Goal: Communication & Community: Answer question/provide support

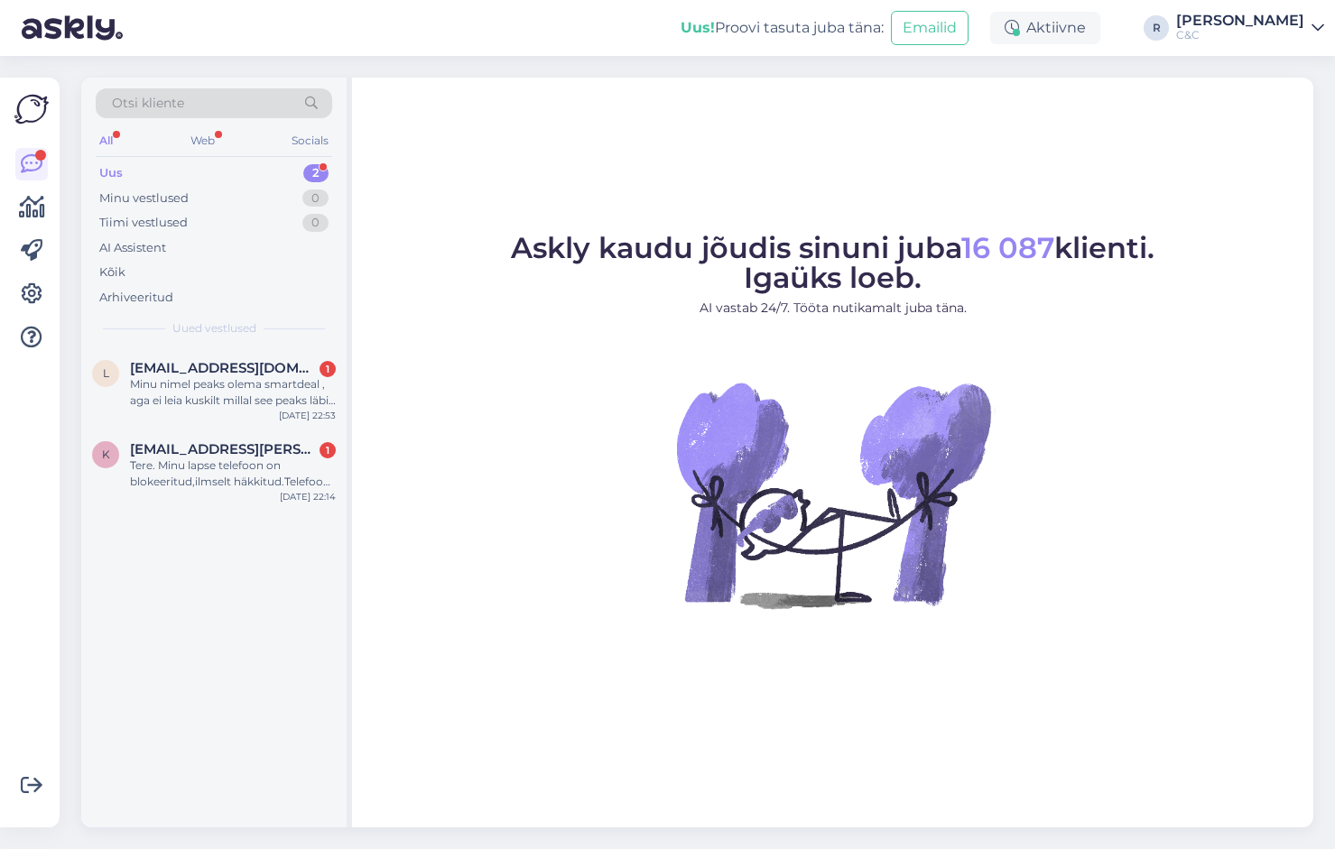
click at [400, 328] on figure "Askly kaudu jõudis sinuni juba 16 087 klienti. Igaüks loeb. AI vastab 24/7. Töö…" at bounding box center [832, 445] width 929 height 423
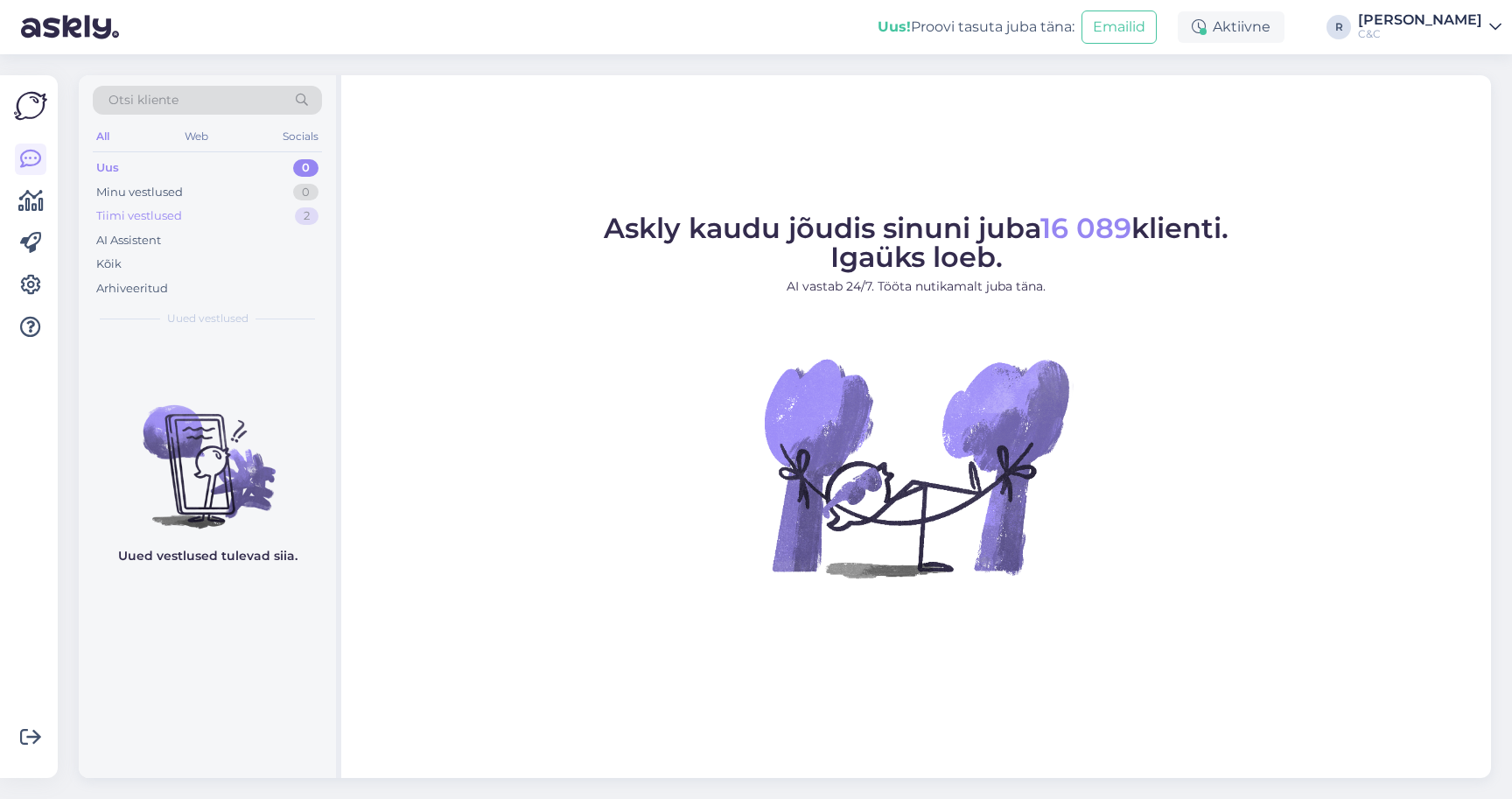
click at [222, 205] on div "Tiimi vestlused 2" at bounding box center [208, 215] width 229 height 24
click at [288, 175] on div "Uus 1" at bounding box center [208, 168] width 229 height 24
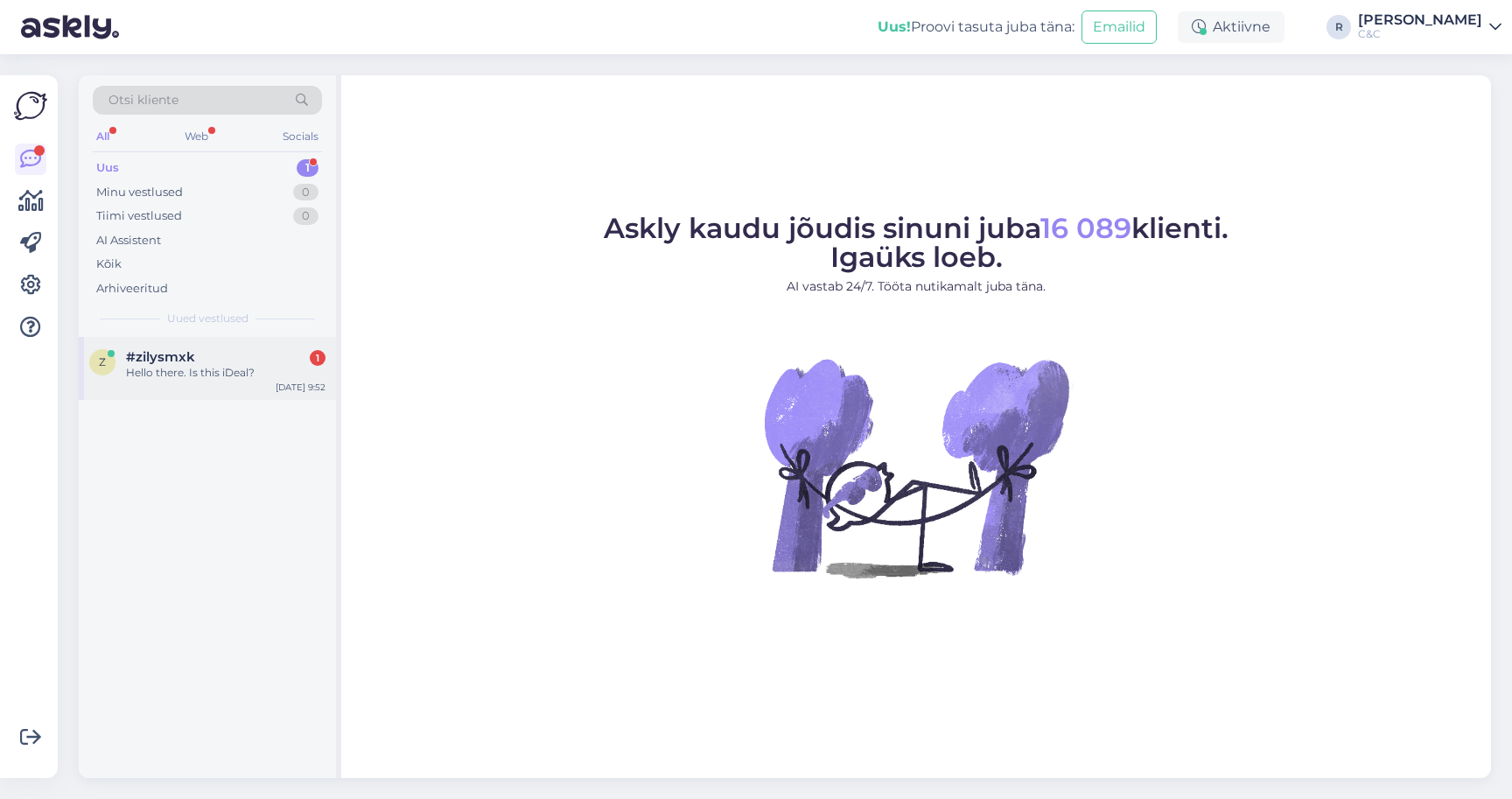
click at [242, 371] on div "Hello there. Is this iDeal?" at bounding box center [226, 372] width 200 height 16
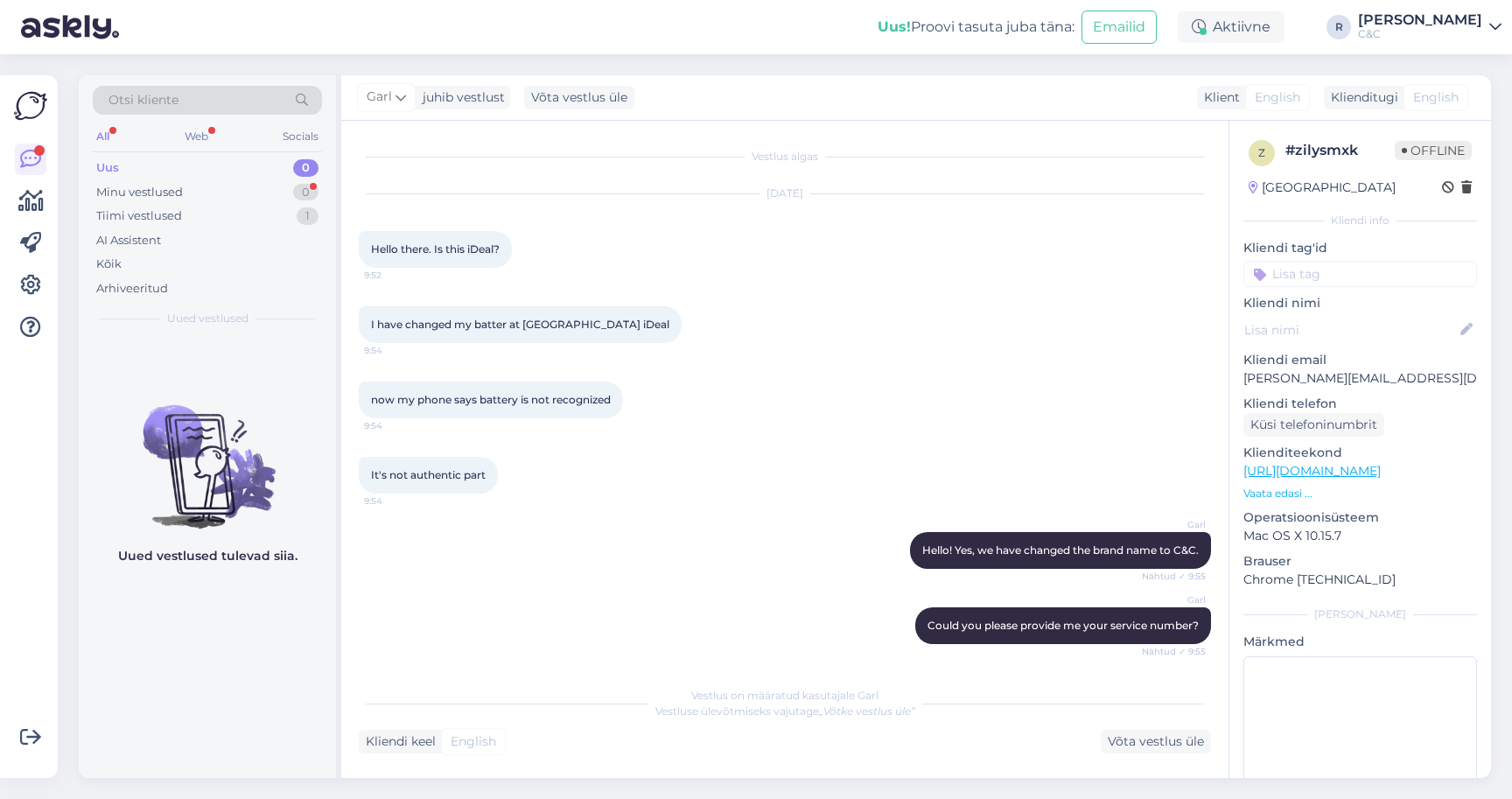
scroll to position [846, 0]
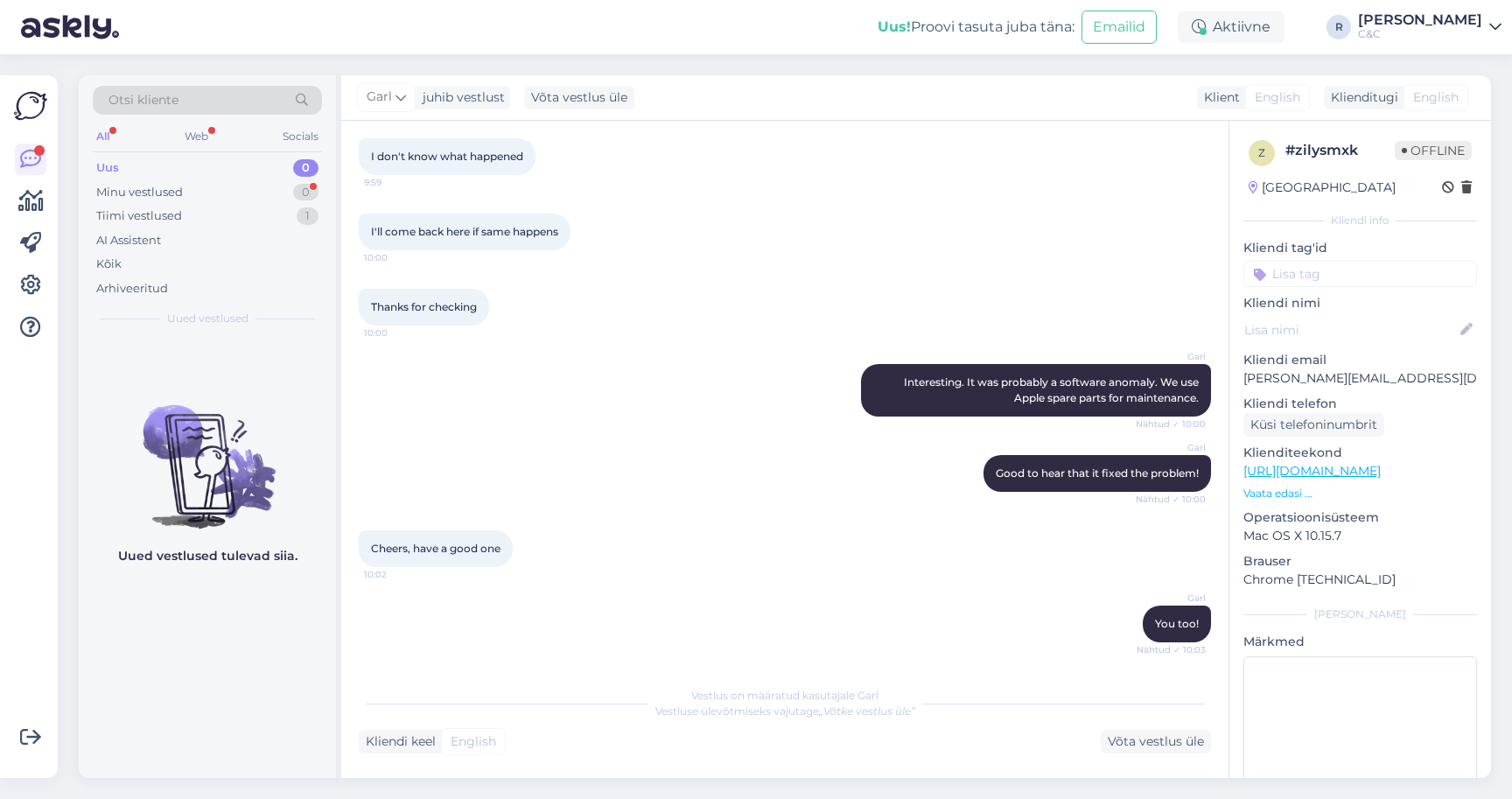
click at [593, 210] on div "I'll come back here if same happens 10:00" at bounding box center [785, 232] width 853 height 76
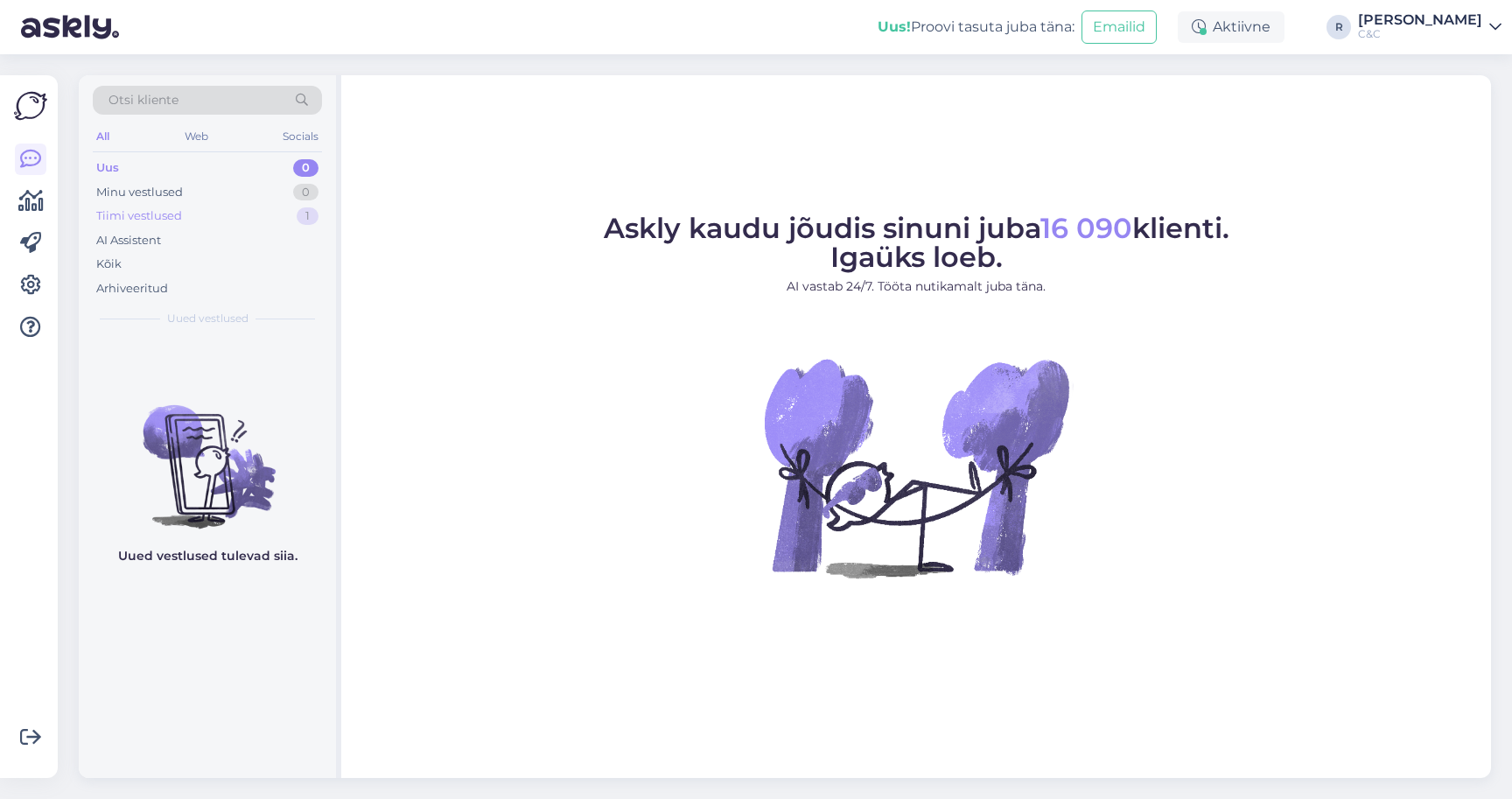
click at [271, 212] on div "Tiimi vestlused 1" at bounding box center [208, 215] width 229 height 24
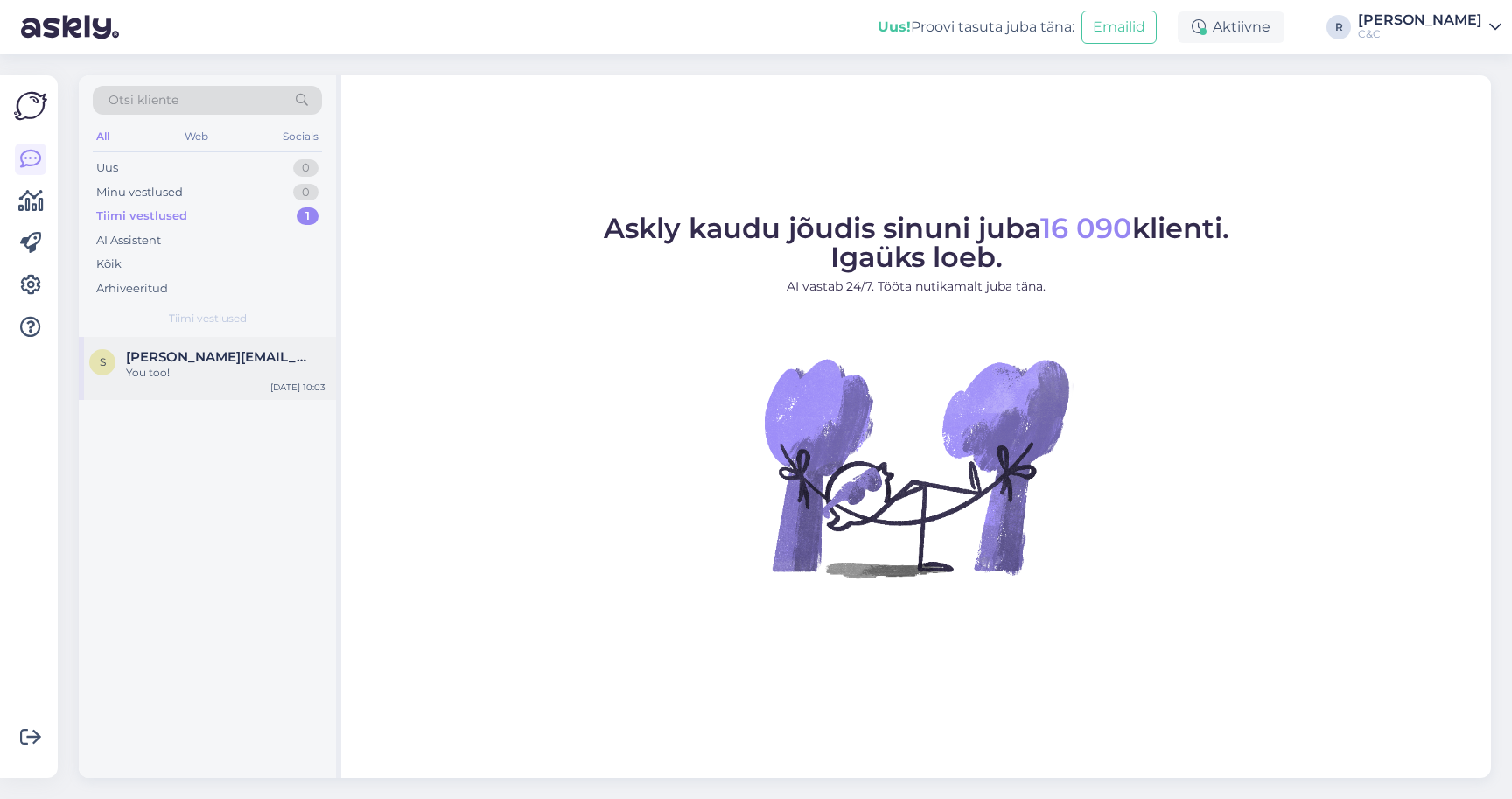
click at [252, 371] on div "You too!" at bounding box center [226, 372] width 200 height 16
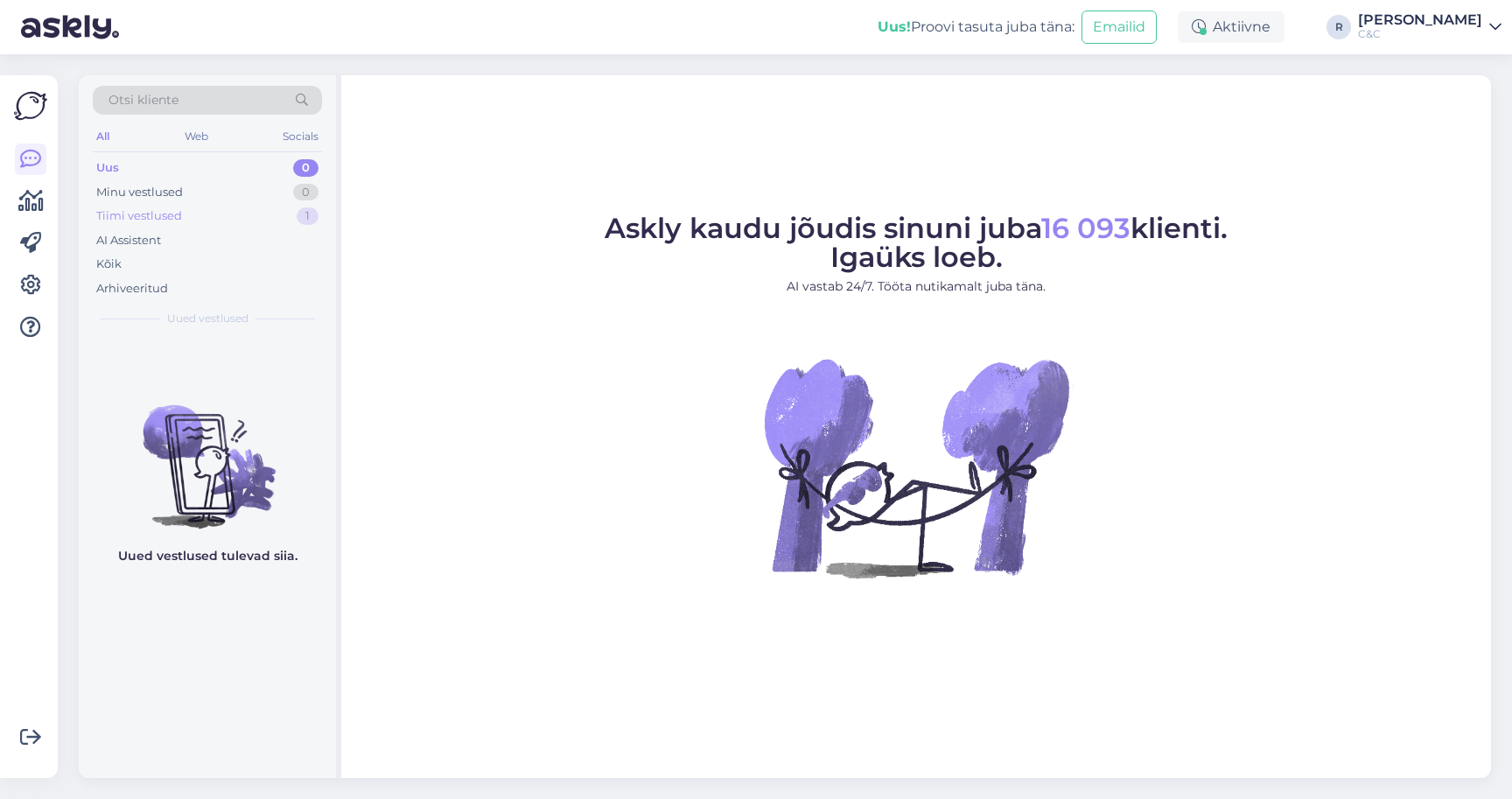
click at [309, 216] on div "1" at bounding box center [307, 216] width 22 height 17
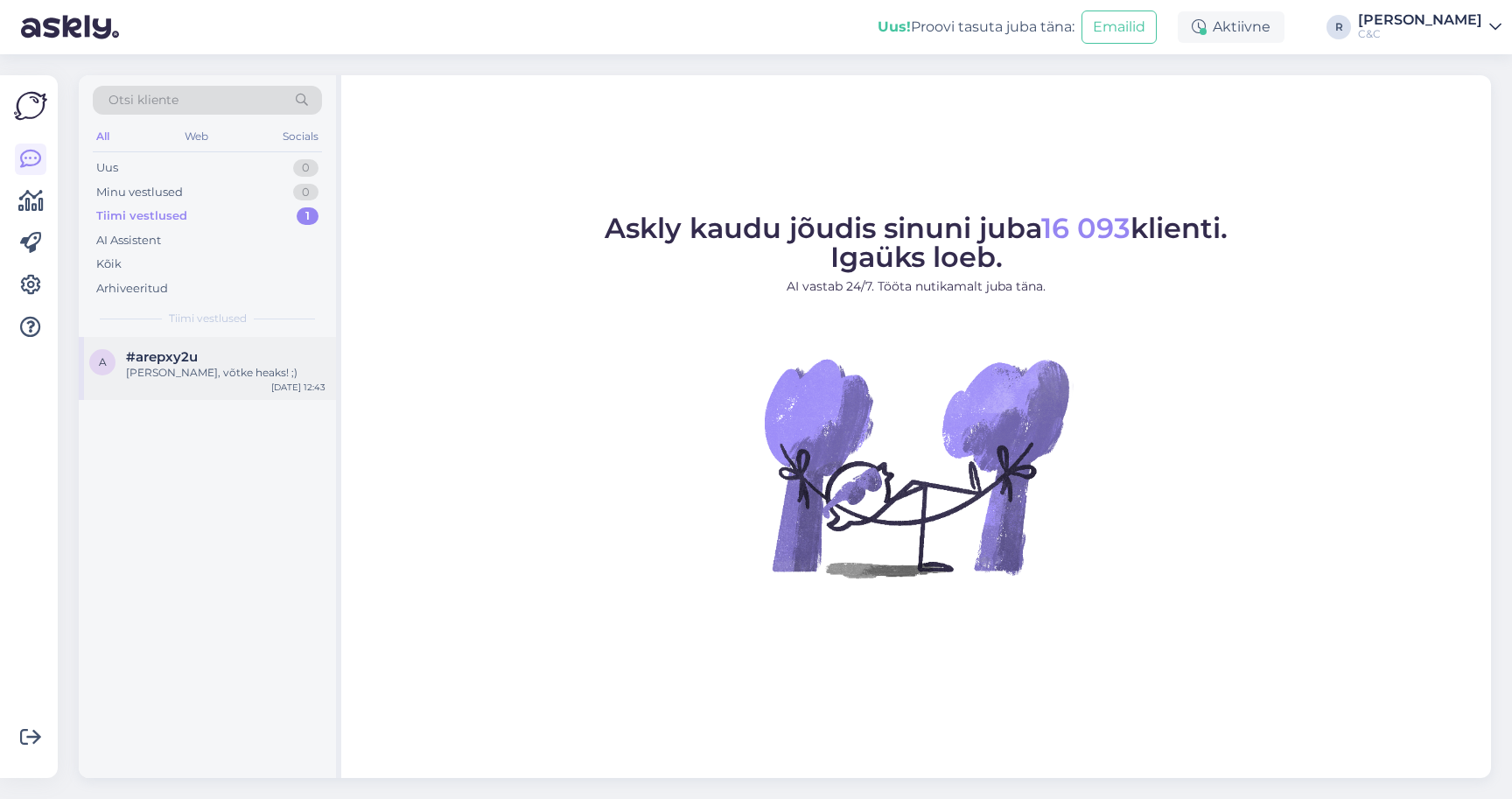
click at [180, 385] on div "a #arepxy2u Ikka, võtke heaks! ;) [DATE] 12:43" at bounding box center [207, 368] width 257 height 63
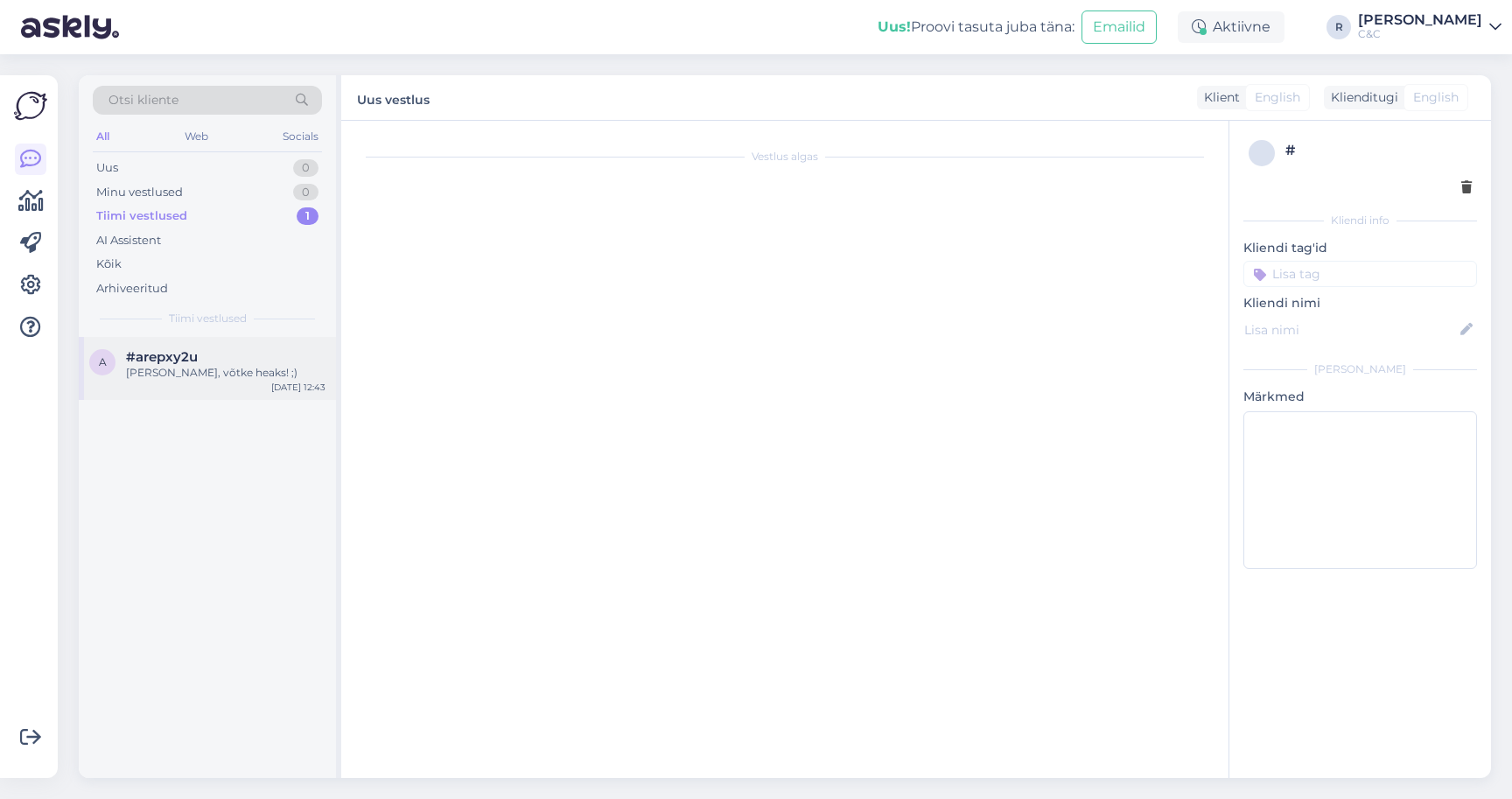
scroll to position [1885, 0]
